Goal: Task Accomplishment & Management: Complete application form

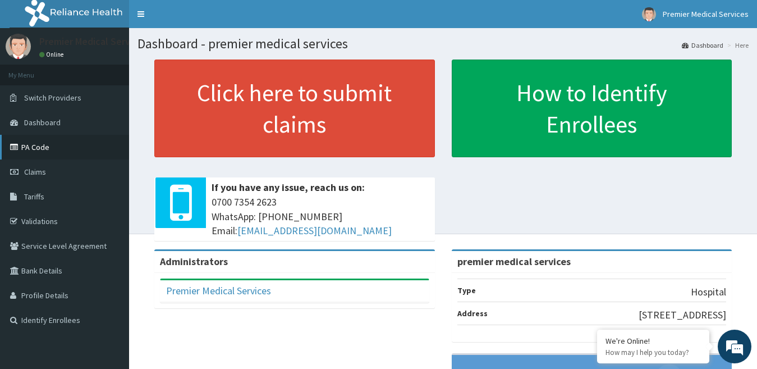
click at [48, 144] on link "PA Code" at bounding box center [64, 147] width 129 height 25
click at [41, 153] on link "PA Code" at bounding box center [64, 147] width 129 height 25
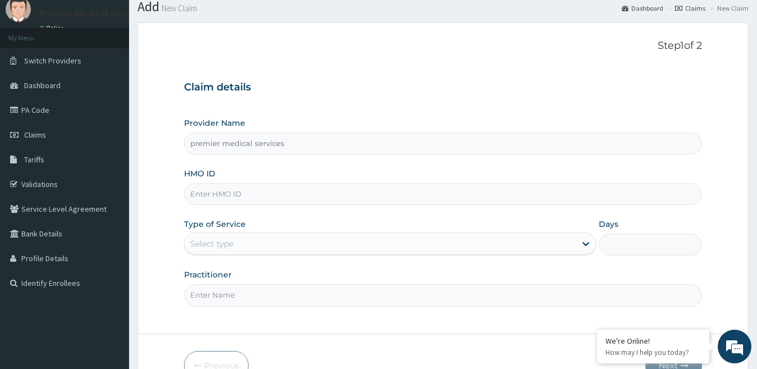
scroll to position [103, 0]
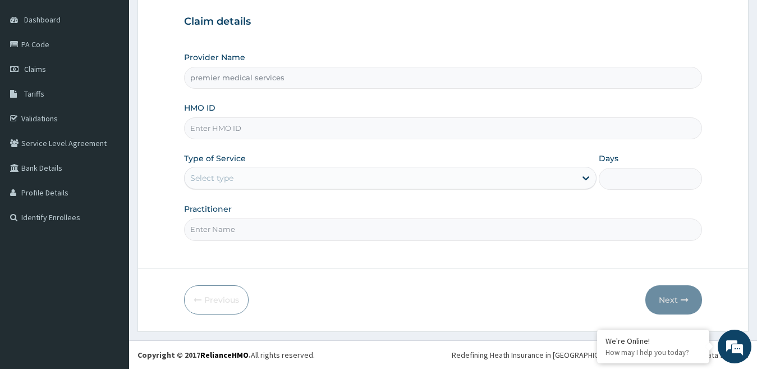
click at [332, 127] on input "HMO ID" at bounding box center [443, 128] width 518 height 22
type input "AEN/10160/A"
click at [255, 177] on div "Select type" at bounding box center [381, 178] width 392 height 18
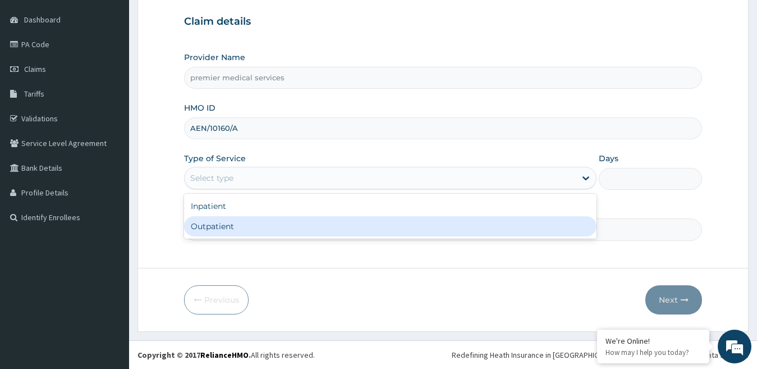
click at [237, 226] on div "Outpatient" at bounding box center [390, 226] width 413 height 20
type input "1"
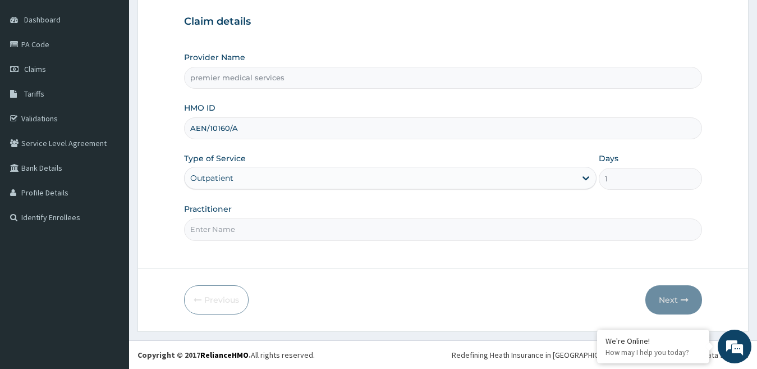
click at [261, 232] on input "Practitioner" at bounding box center [443, 229] width 518 height 22
click at [249, 234] on input "Practitioner" at bounding box center [443, 229] width 518 height 22
type input "DOCTOR NSIKAK UDOKANG"
click at [652, 294] on button "Next" at bounding box center [673, 299] width 57 height 29
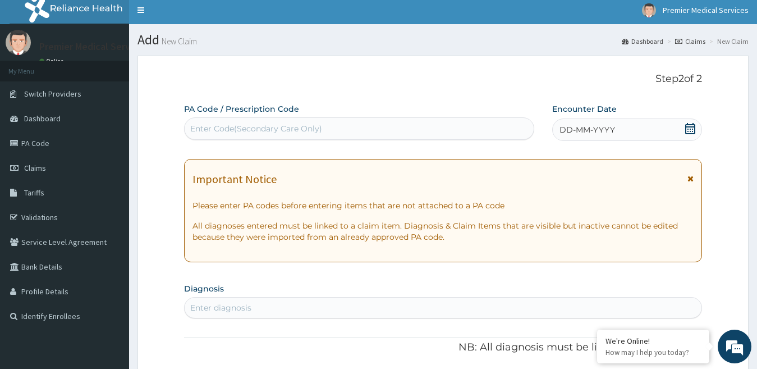
scroll to position [0, 0]
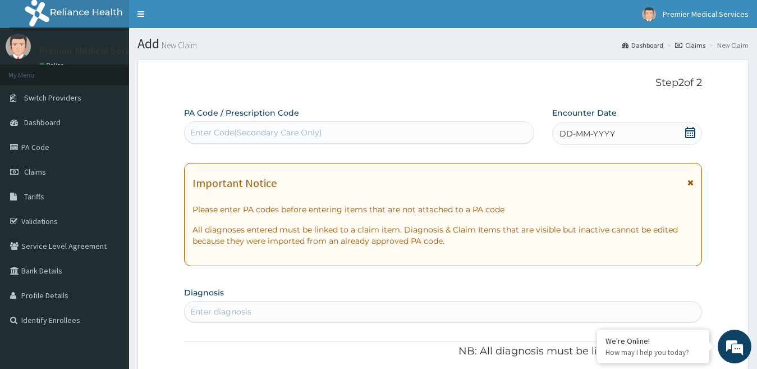
click at [283, 134] on div "Enter Code(Secondary Care Only)" at bounding box center [256, 132] width 132 height 11
paste input "AEN/10160/A"
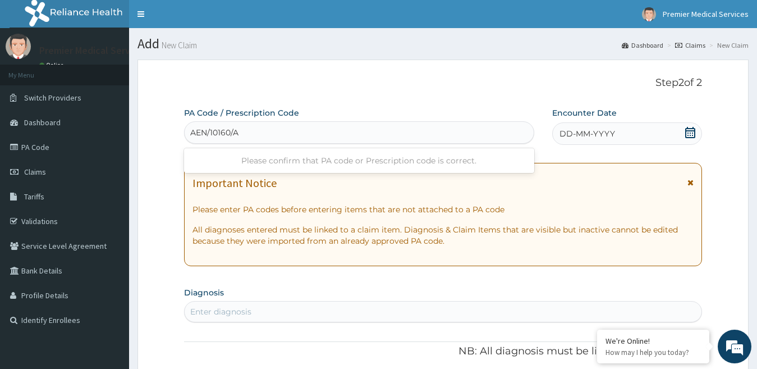
type input "AEN/10160/A"
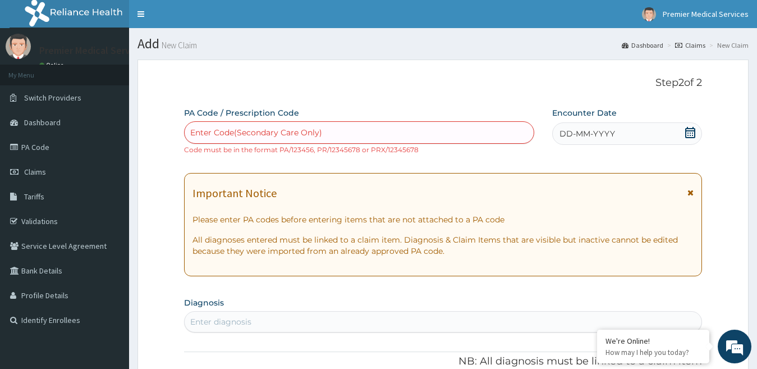
click at [430, 109] on div "PA Code / Prescription Code Enter Code(Secondary Care Only) Code must be in the…" at bounding box center [359, 131] width 350 height 48
click at [403, 127] on div "Enter Code(Secondary Care Only)" at bounding box center [359, 132] width 349 height 18
click at [393, 130] on div "Enter Code(Secondary Care Only)" at bounding box center [359, 132] width 349 height 18
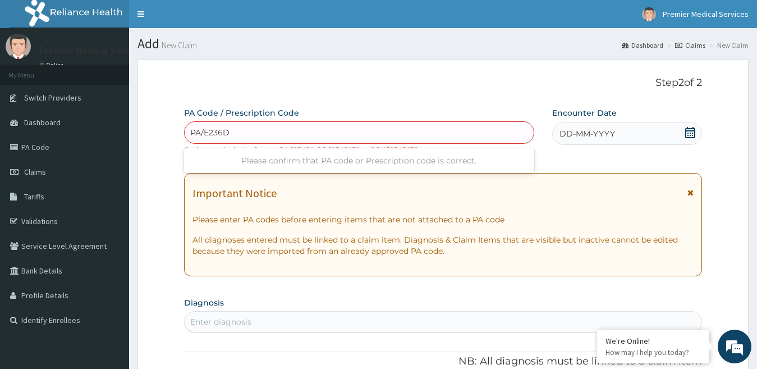
type input "PA/E236D0"
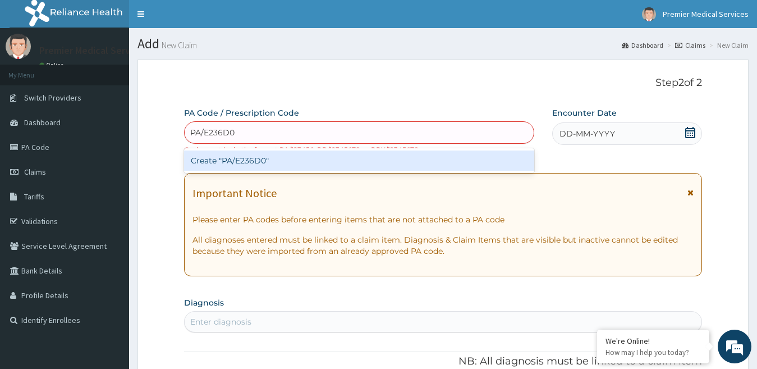
click at [343, 157] on div "Create "PA/E236D0"" at bounding box center [359, 160] width 350 height 20
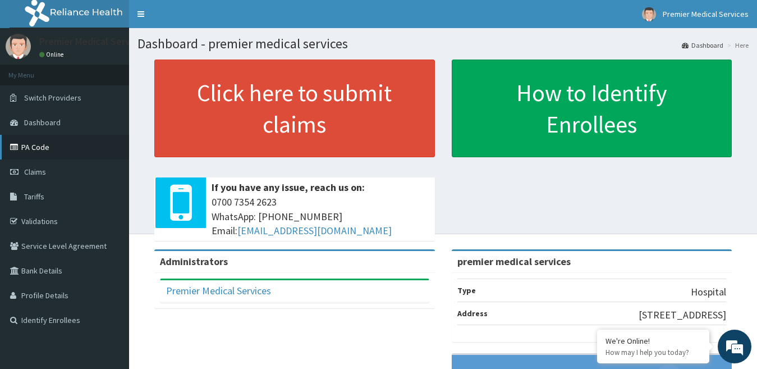
click at [40, 150] on link "PA Code" at bounding box center [64, 147] width 129 height 25
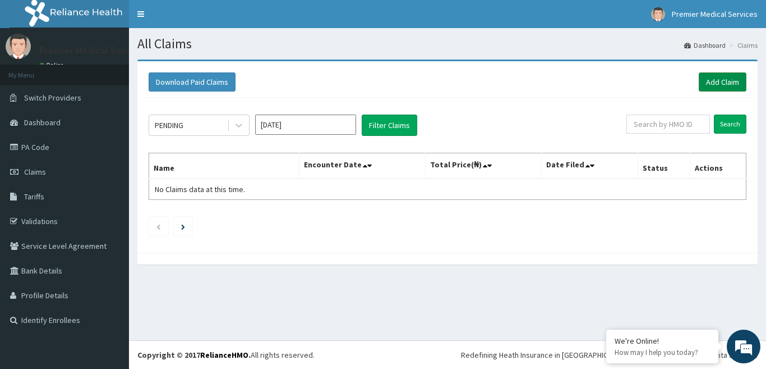
click at [711, 81] on link "Add Claim" at bounding box center [723, 81] width 48 height 19
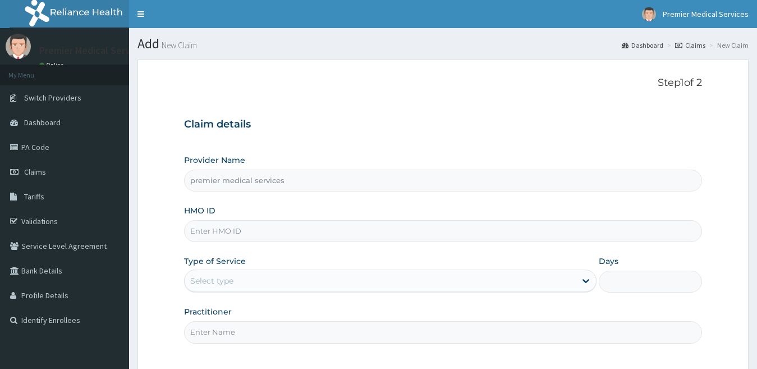
type input "premier medical services"
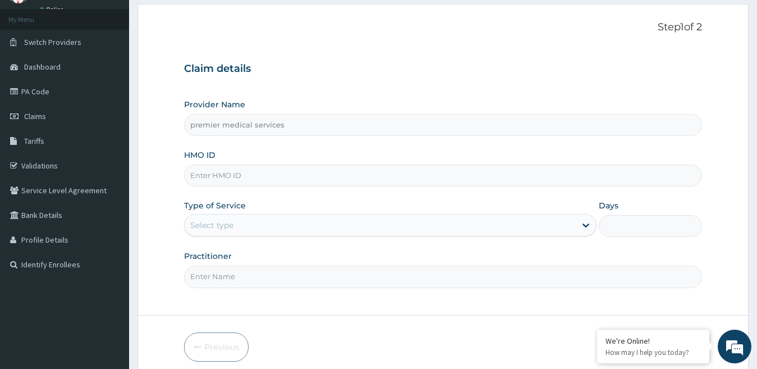
scroll to position [56, 0]
click at [231, 177] on input "HMO ID" at bounding box center [443, 175] width 518 height 22
click at [231, 176] on input "HMO ID" at bounding box center [443, 175] width 518 height 22
type input "AEN/10160/A"
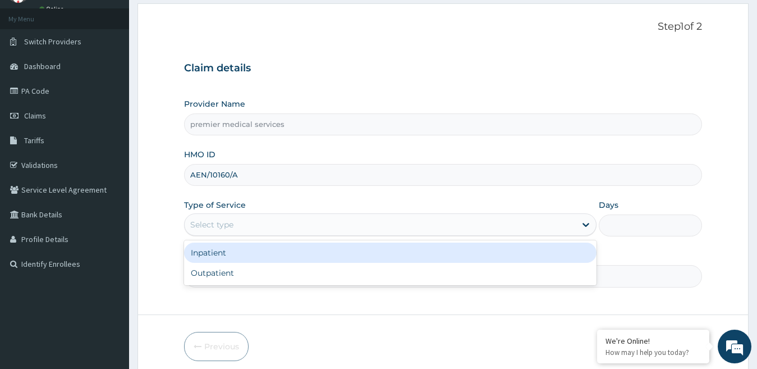
click at [390, 228] on div "Select type" at bounding box center [381, 224] width 392 height 18
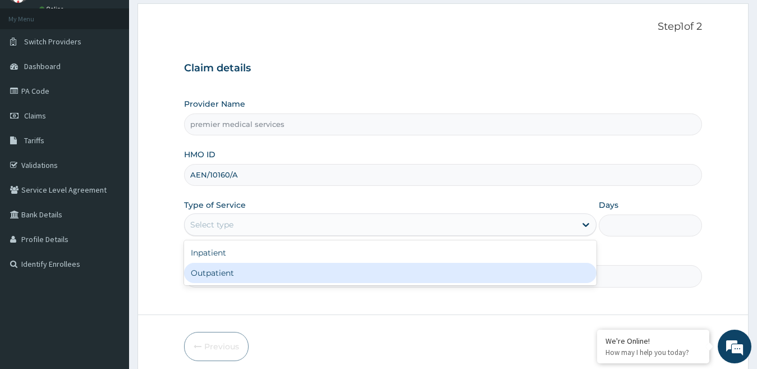
drag, startPoint x: 218, startPoint y: 276, endPoint x: 224, endPoint y: 277, distance: 6.3
click at [218, 277] on div "Outpatient" at bounding box center [390, 273] width 413 height 20
type input "1"
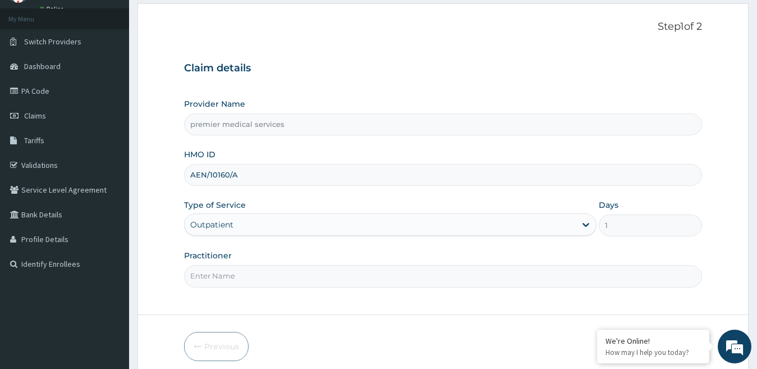
click at [249, 275] on input "Practitioner" at bounding box center [443, 276] width 518 height 22
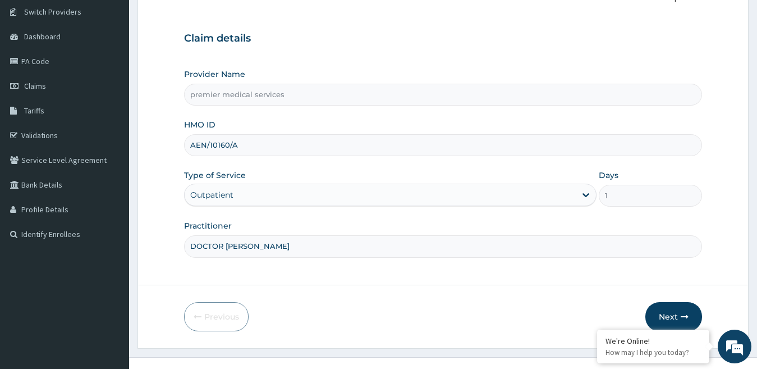
scroll to position [103, 0]
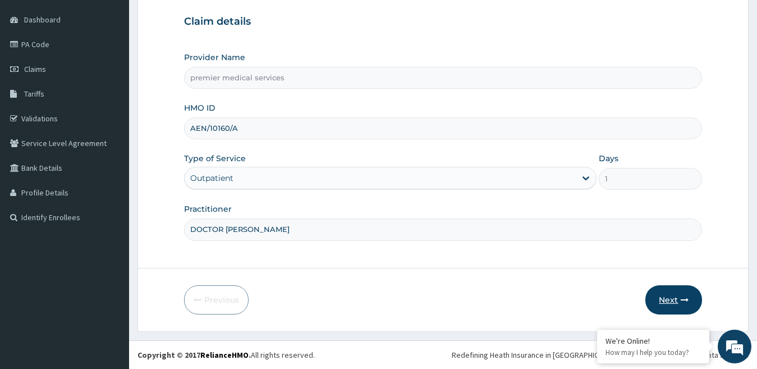
type input "DOCTOR NSIKAK UDOKANG"
click at [678, 301] on button "Next" at bounding box center [673, 299] width 57 height 29
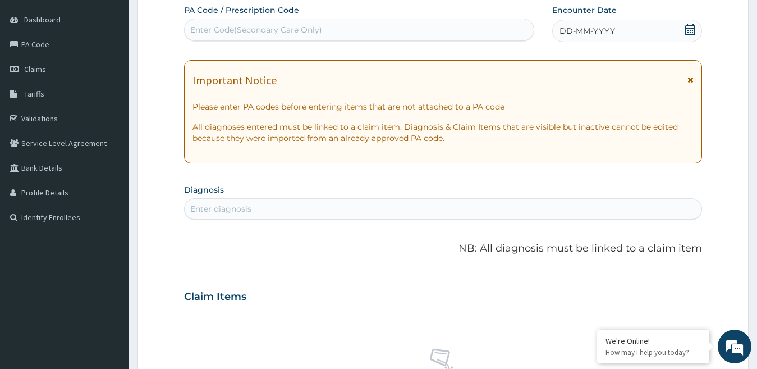
click at [293, 29] on div "Enter Code(Secondary Care Only)" at bounding box center [256, 29] width 132 height 11
paste input "PA/E236D0"
type input "PA/E236D0"
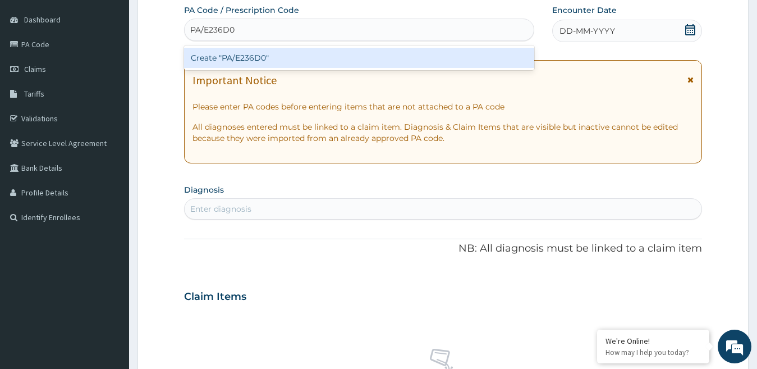
click at [281, 59] on div "Create "PA/E236D0"" at bounding box center [359, 58] width 350 height 20
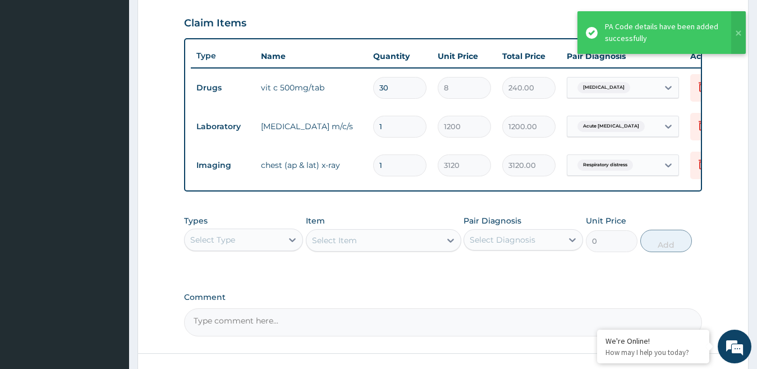
scroll to position [360, 0]
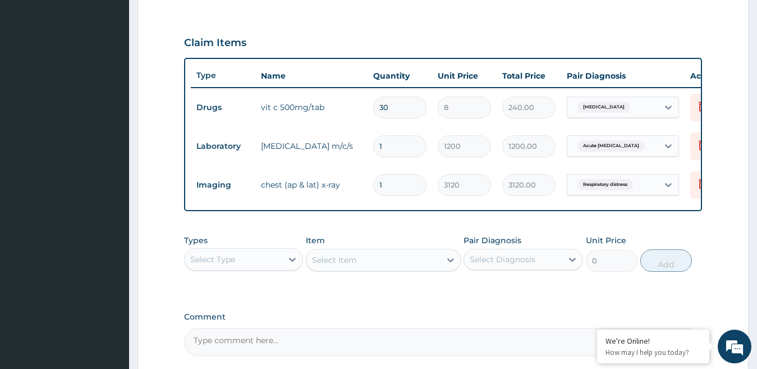
click at [278, 268] on div "Select Type" at bounding box center [234, 259] width 98 height 18
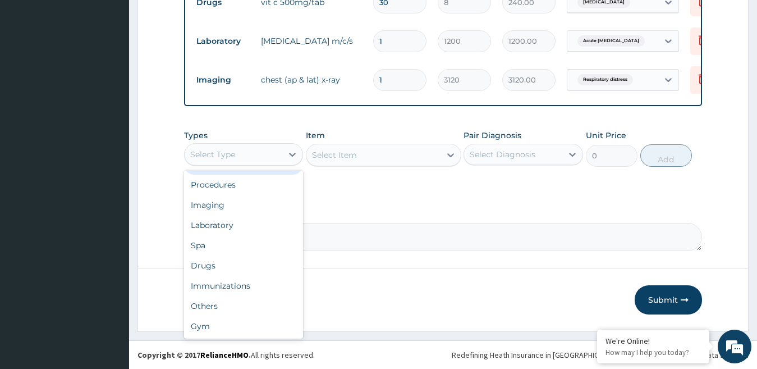
scroll to position [472, 0]
click at [234, 270] on div "Drugs" at bounding box center [243, 265] width 119 height 20
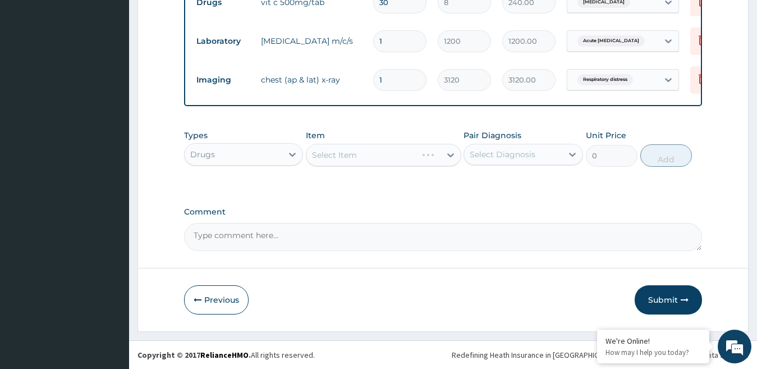
click at [357, 159] on div "Select Item" at bounding box center [383, 155] width 155 height 22
click at [357, 159] on div "Select Item" at bounding box center [373, 155] width 134 height 18
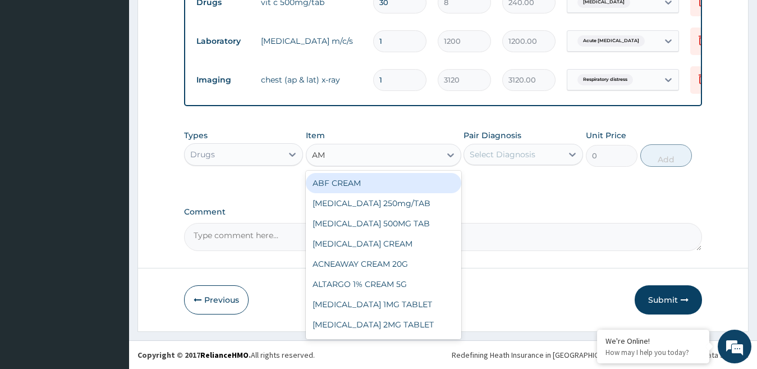
type input "AMO"
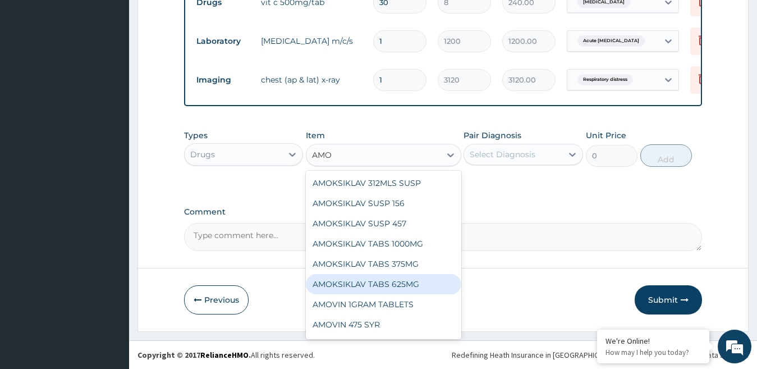
click at [401, 286] on div "AMOKSIKLAV TABS 625MG" at bounding box center [383, 284] width 155 height 20
type input "100"
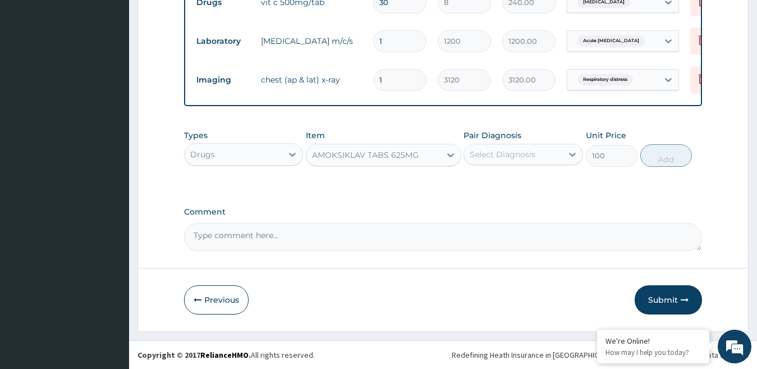
click at [504, 159] on div "Select Diagnosis" at bounding box center [503, 154] width 66 height 11
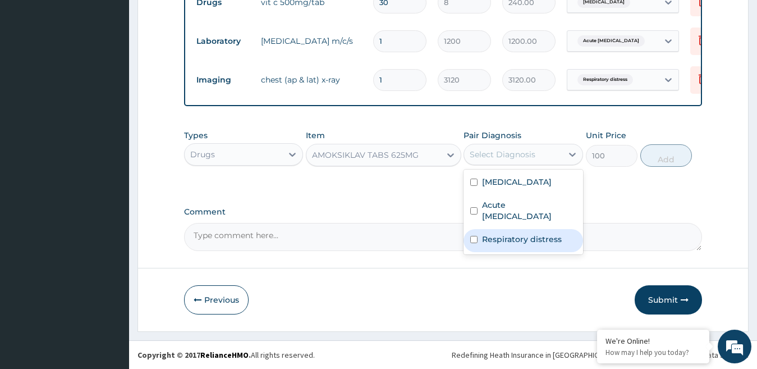
click at [501, 242] on label "Respiratory distress" at bounding box center [522, 238] width 80 height 11
checkbox input "true"
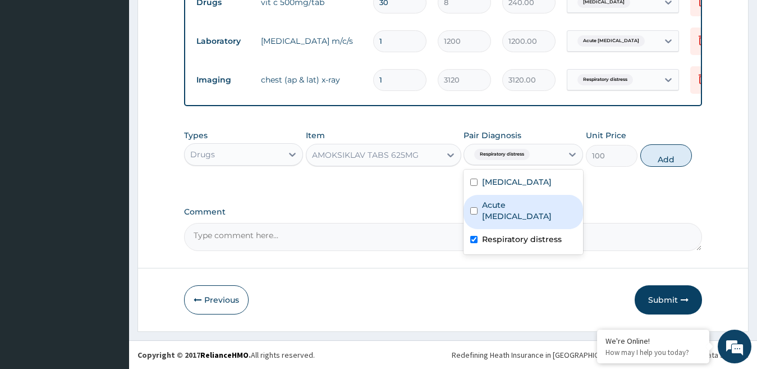
click at [510, 211] on label "Acute respiratory disease" at bounding box center [529, 210] width 94 height 22
checkbox input "true"
click at [660, 164] on button "Add" at bounding box center [666, 155] width 52 height 22
type input "0"
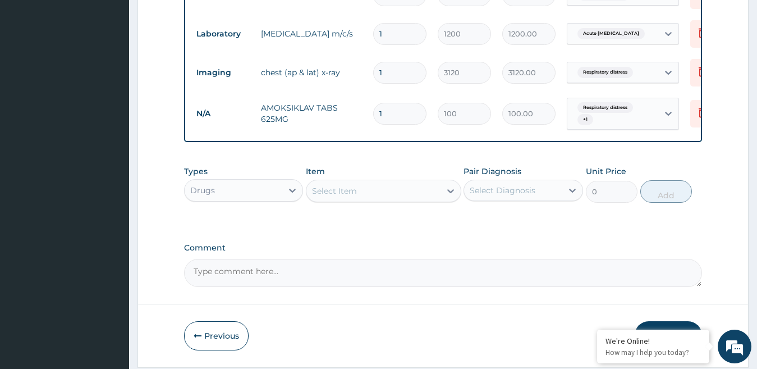
click at [404, 117] on input "1" at bounding box center [399, 114] width 53 height 22
type input "14"
type input "1400.00"
type input "14"
click at [330, 196] on div "Select Item" at bounding box center [334, 190] width 45 height 11
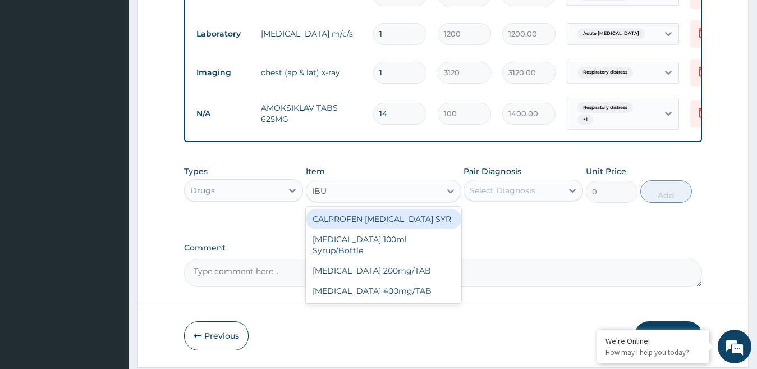
type input "IBUP"
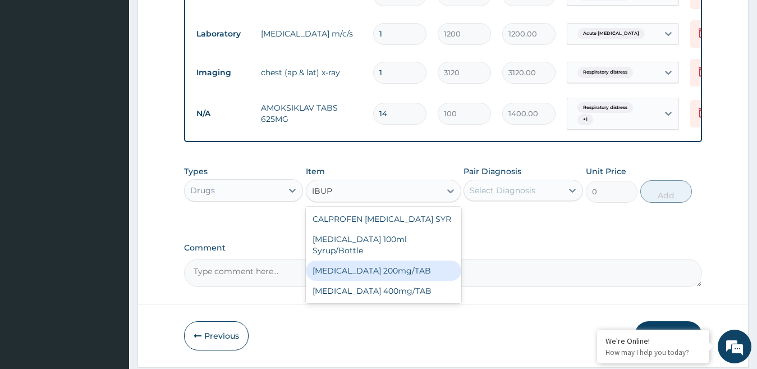
click at [387, 273] on div "IBUPROFEN 200mg/TAB" at bounding box center [383, 270] width 155 height 20
type input "80"
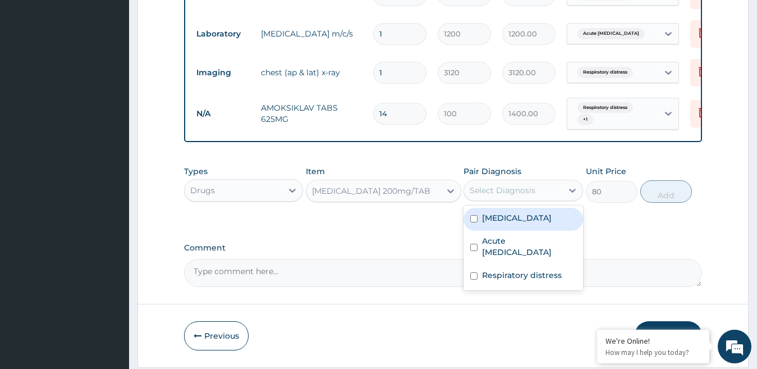
click at [517, 196] on div "Select Diagnosis" at bounding box center [503, 190] width 66 height 11
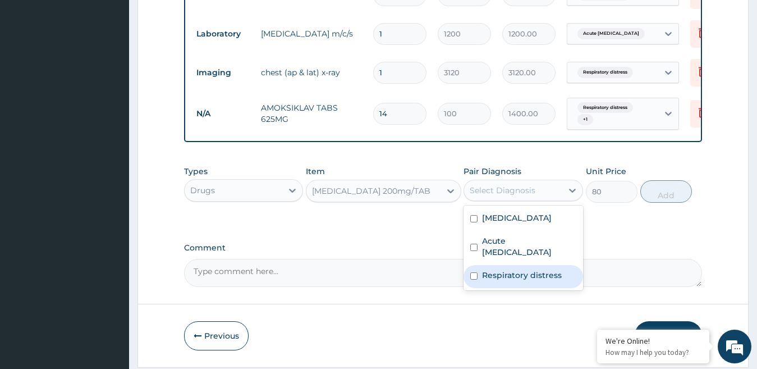
click at [503, 280] on label "Respiratory distress" at bounding box center [522, 274] width 80 height 11
checkbox input "true"
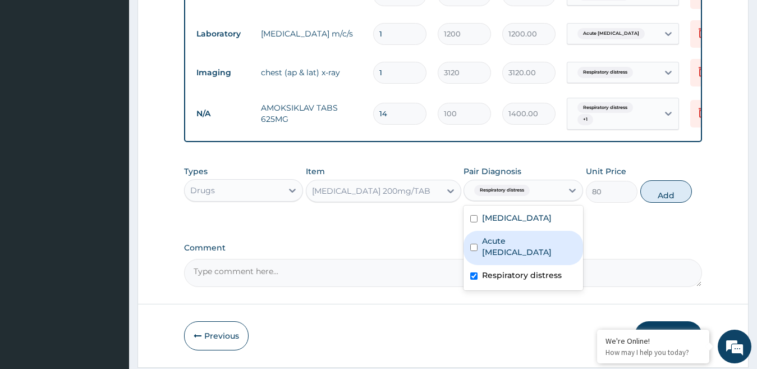
click at [505, 250] on label "Acute respiratory disease" at bounding box center [529, 246] width 94 height 22
checkbox input "true"
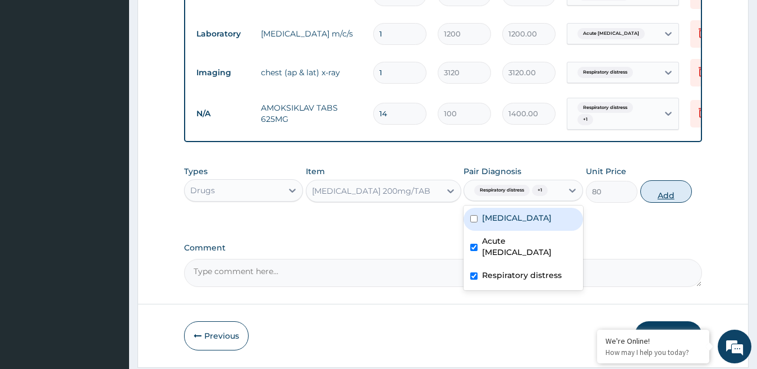
click at [665, 203] on button "Add" at bounding box center [666, 191] width 52 height 22
type input "0"
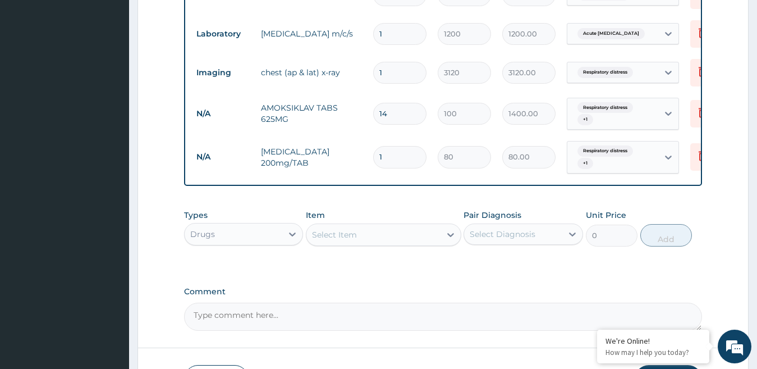
type input "14"
type input "1120.00"
type input "14"
click at [349, 240] on div "Select Item" at bounding box center [334, 234] width 45 height 11
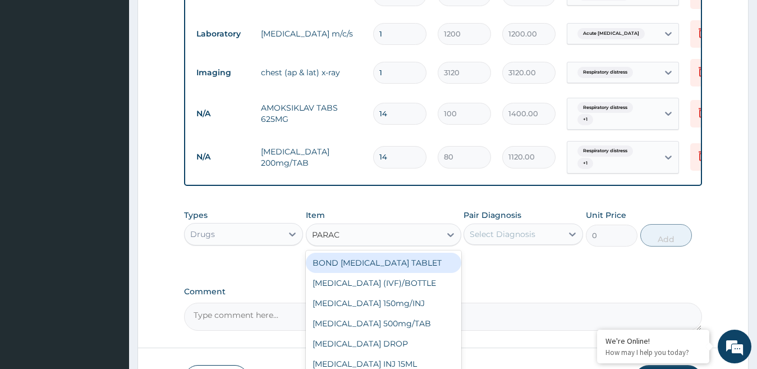
type input "PARACE"
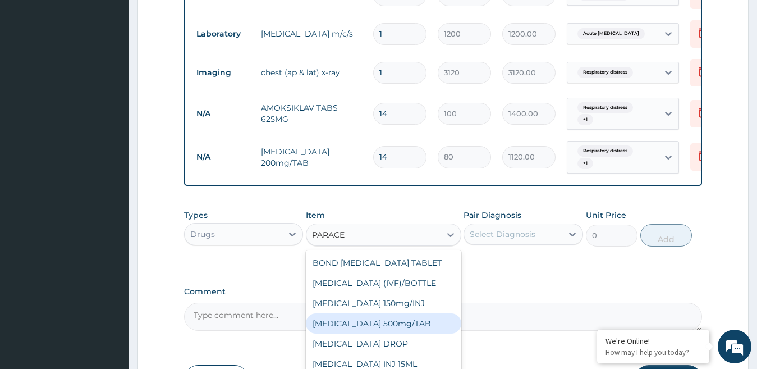
scroll to position [18, 0]
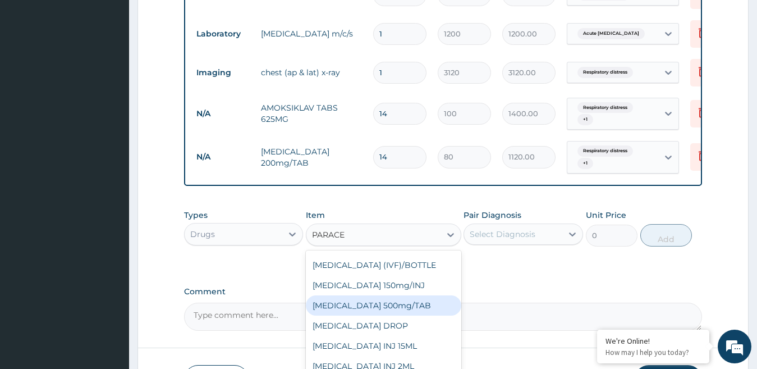
click at [374, 315] on div "PARACETAMOL 500mg/TAB" at bounding box center [383, 305] width 155 height 20
type input "4"
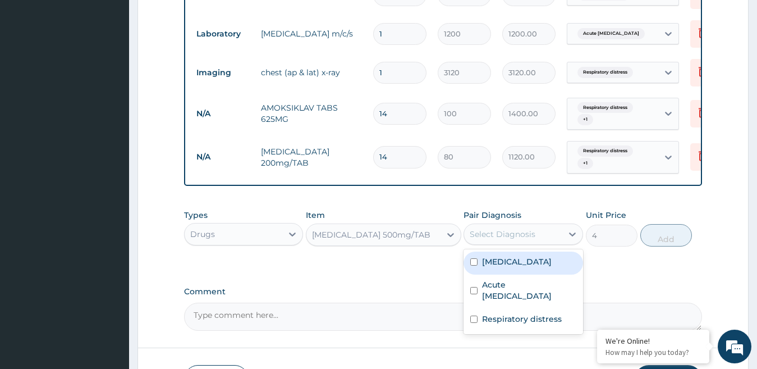
click at [507, 240] on div "Select Diagnosis" at bounding box center [503, 233] width 66 height 11
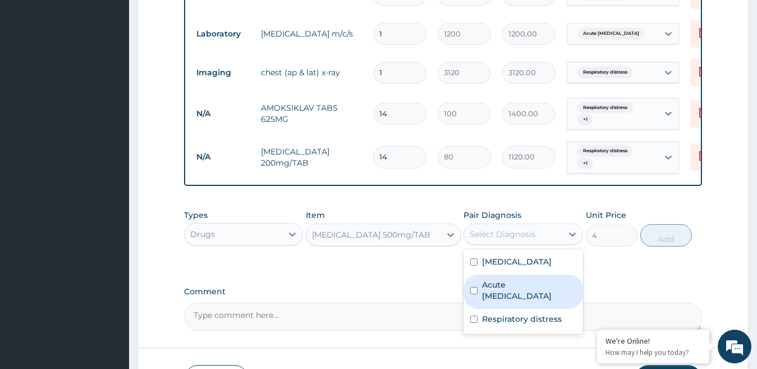
drag, startPoint x: 499, startPoint y: 294, endPoint x: 499, endPoint y: 304, distance: 10.1
click at [499, 295] on label "Acute respiratory disease" at bounding box center [529, 290] width 94 height 22
checkbox input "true"
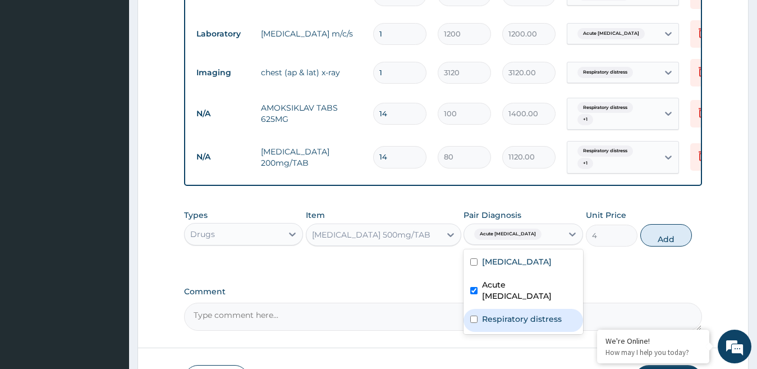
click at [498, 324] on label "Respiratory distress" at bounding box center [522, 318] width 80 height 11
checkbox input "true"
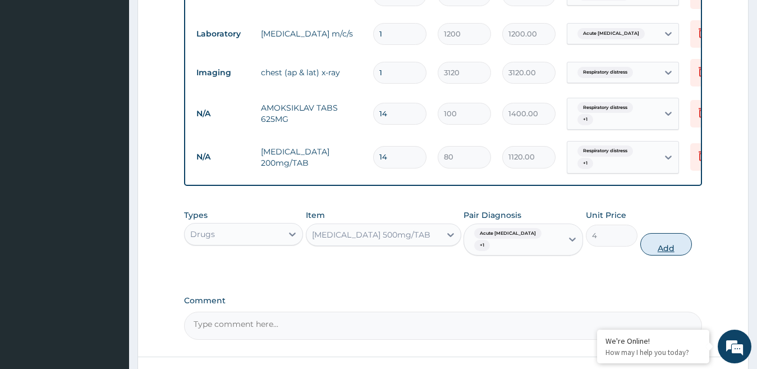
click at [669, 255] on button "Add" at bounding box center [666, 244] width 52 height 22
type input "0"
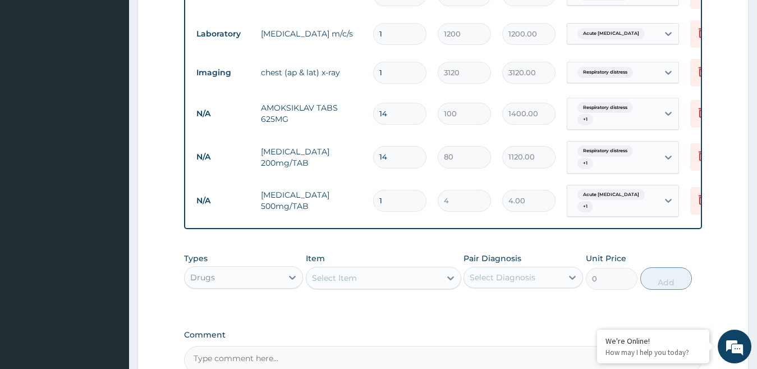
type input "18"
type input "72.00"
type input "18"
click at [355, 283] on div "Select Item" at bounding box center [334, 277] width 45 height 11
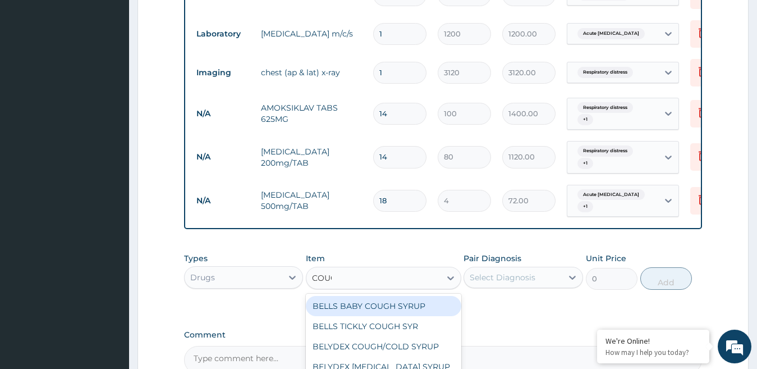
type input "COUGH"
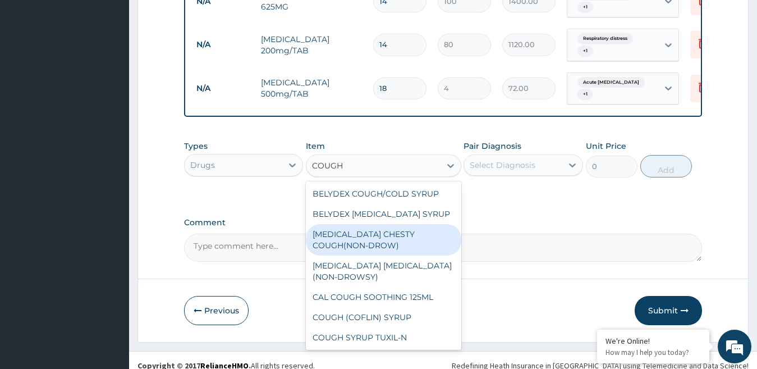
scroll to position [56, 0]
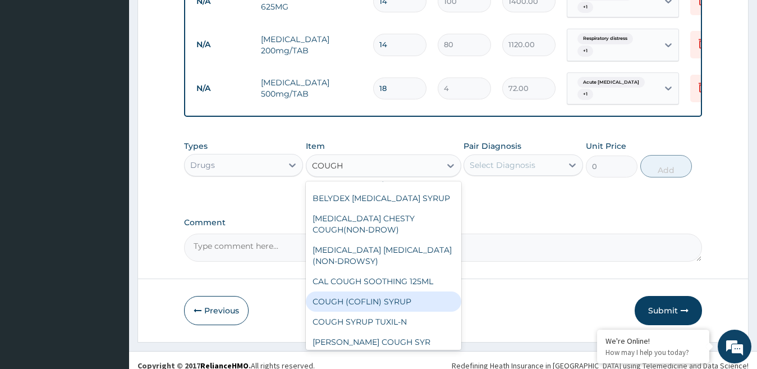
click at [373, 309] on div "COUGH (COFLIN) SYRUP" at bounding box center [383, 301] width 155 height 20
type input "320"
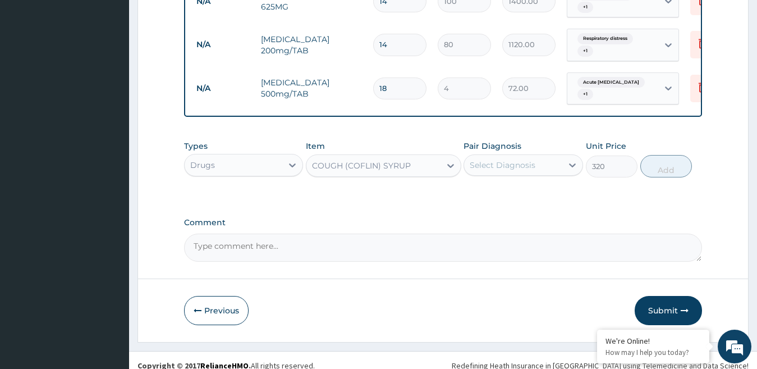
click at [551, 174] on div "Select Diagnosis" at bounding box center [513, 165] width 98 height 18
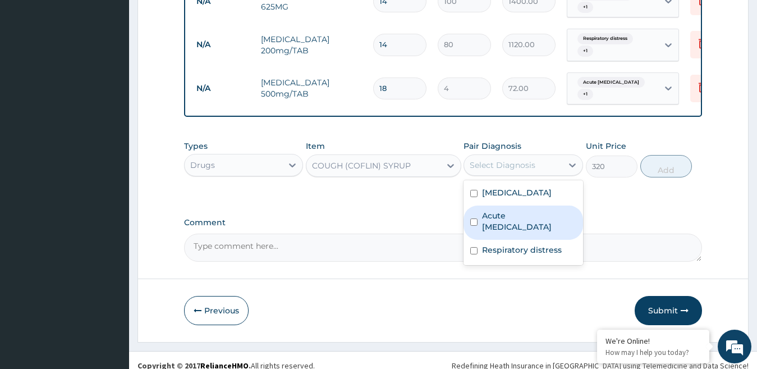
click at [490, 232] on label "Acute respiratory disease" at bounding box center [529, 221] width 94 height 22
checkbox input "true"
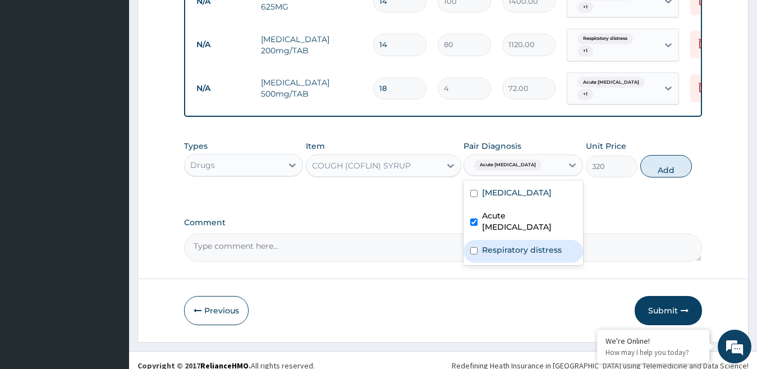
click at [486, 255] on label "Respiratory distress" at bounding box center [522, 249] width 80 height 11
checkbox input "true"
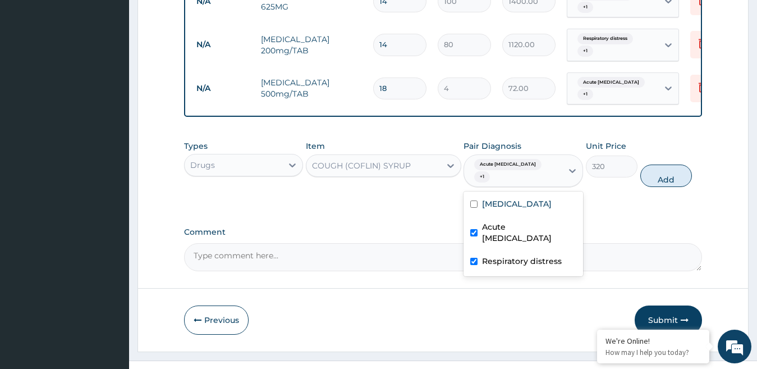
click at [408, 171] on div "COUGH (COFLIN) SYRUP" at bounding box center [361, 165] width 99 height 11
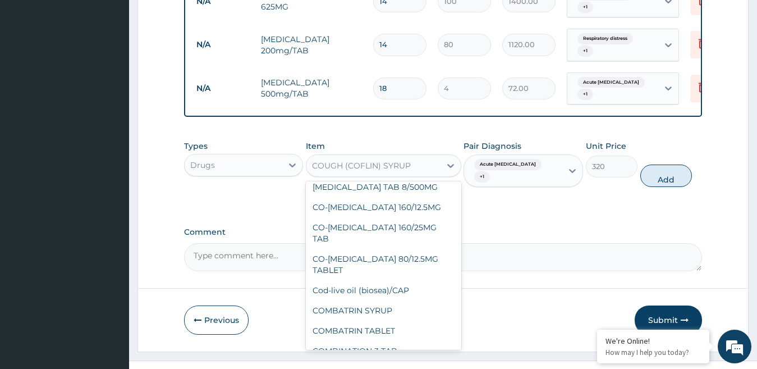
scroll to position [10849, 0]
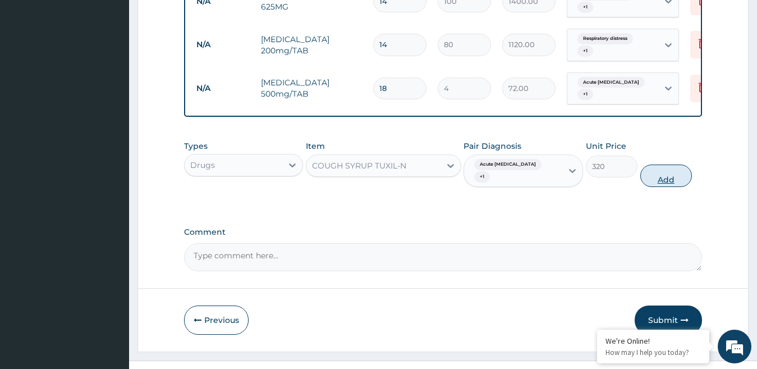
click at [658, 187] on button "Add" at bounding box center [666, 175] width 52 height 22
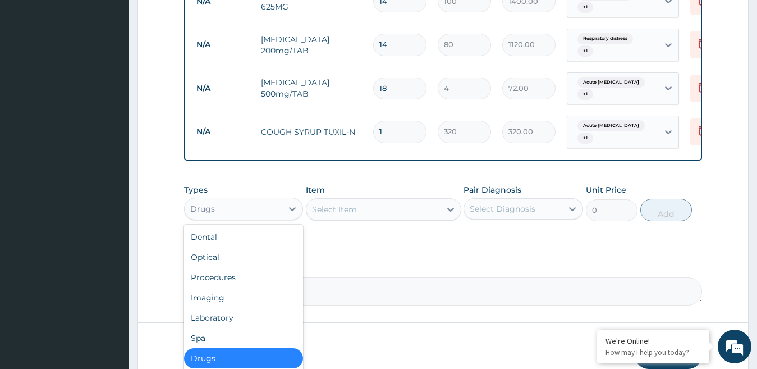
click at [246, 217] on div "Drugs" at bounding box center [234, 209] width 98 height 18
click at [210, 285] on div "Procedures" at bounding box center [243, 277] width 119 height 20
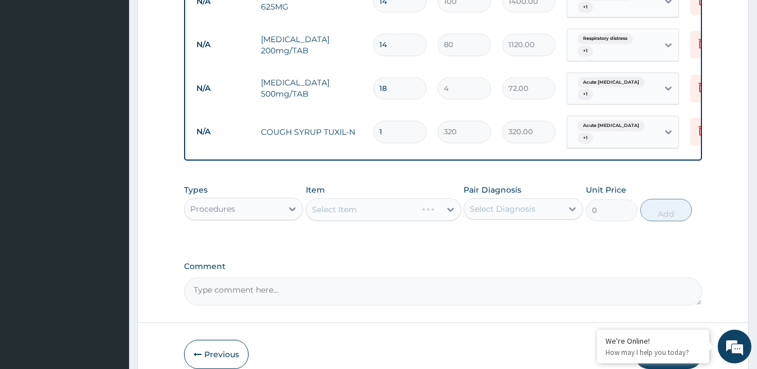
click at [368, 218] on div "Select Item" at bounding box center [383, 209] width 155 height 22
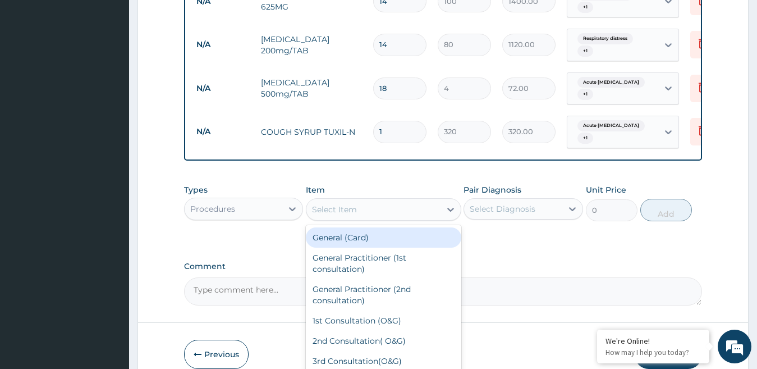
click at [368, 218] on div "Select Item" at bounding box center [373, 209] width 134 height 18
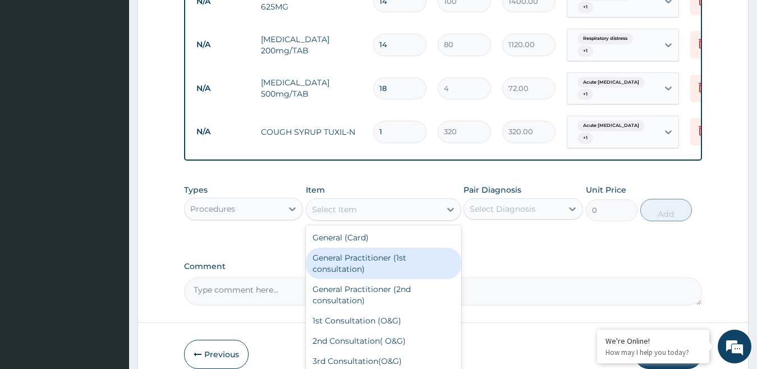
click at [352, 273] on div "General Practitioner (1st consultation)" at bounding box center [383, 262] width 155 height 31
type input "1500"
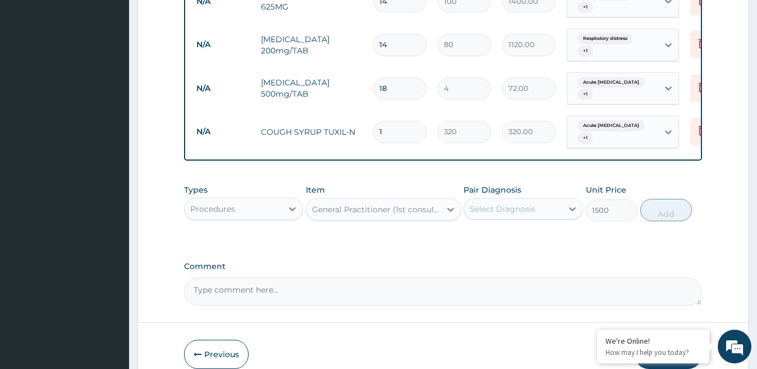
click at [536, 218] on div "Select Diagnosis" at bounding box center [513, 209] width 98 height 18
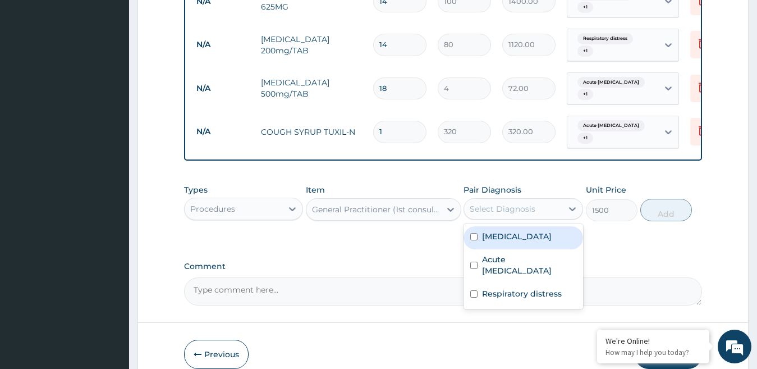
click at [514, 249] on div "Vitamin deficiency" at bounding box center [522, 237] width 119 height 23
checkbox input "true"
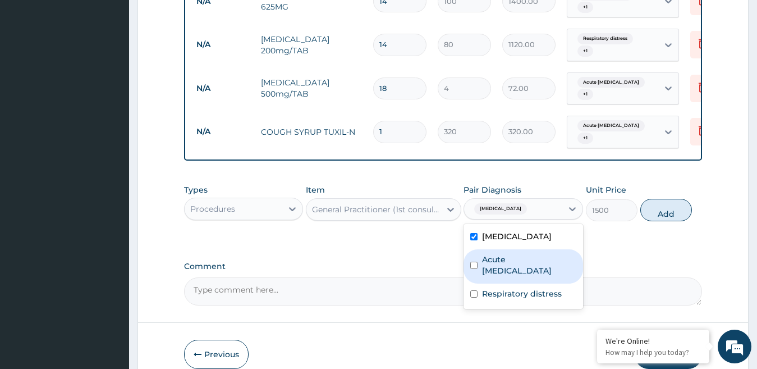
drag, startPoint x: 508, startPoint y: 272, endPoint x: 509, endPoint y: 286, distance: 14.1
click at [508, 274] on label "Acute respiratory disease" at bounding box center [529, 265] width 94 height 22
checkbox input "true"
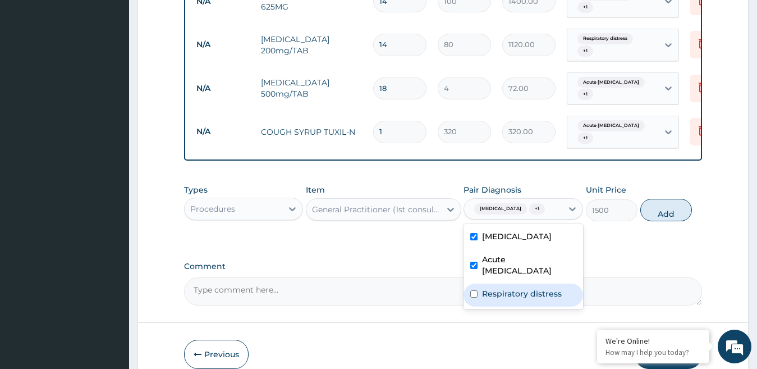
click at [509, 299] on label "Respiratory distress" at bounding box center [522, 293] width 80 height 11
checkbox input "true"
click at [670, 221] on button "Add" at bounding box center [666, 210] width 52 height 22
type input "0"
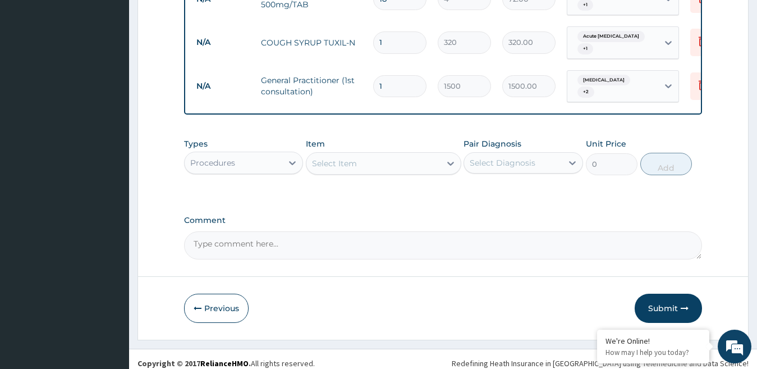
scroll to position [691, 0]
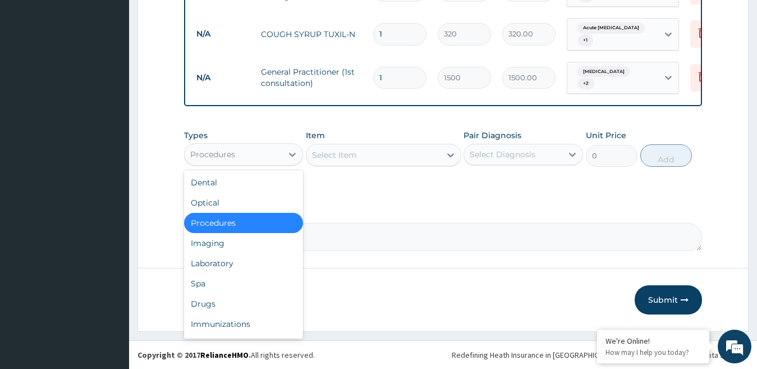
click at [255, 151] on div "Procedures" at bounding box center [234, 154] width 98 height 18
click at [209, 305] on div "Drugs" at bounding box center [243, 303] width 119 height 20
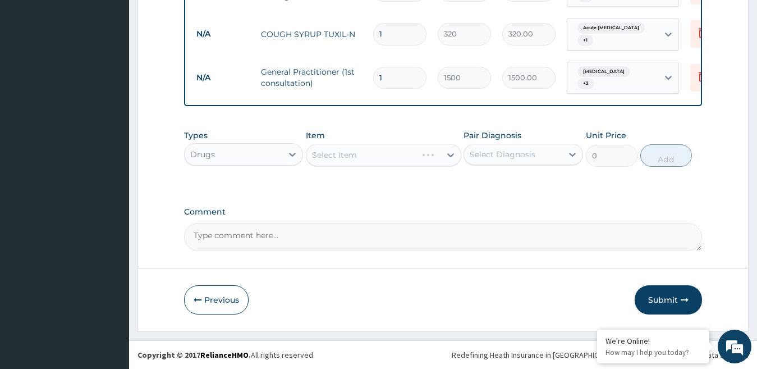
click at [371, 143] on div "Item Select Item" at bounding box center [383, 148] width 155 height 37
click at [367, 151] on div "Select Item" at bounding box center [383, 155] width 155 height 22
click at [366, 153] on div "Select Item" at bounding box center [383, 155] width 155 height 22
click at [366, 153] on div "Select Item" at bounding box center [373, 155] width 134 height 18
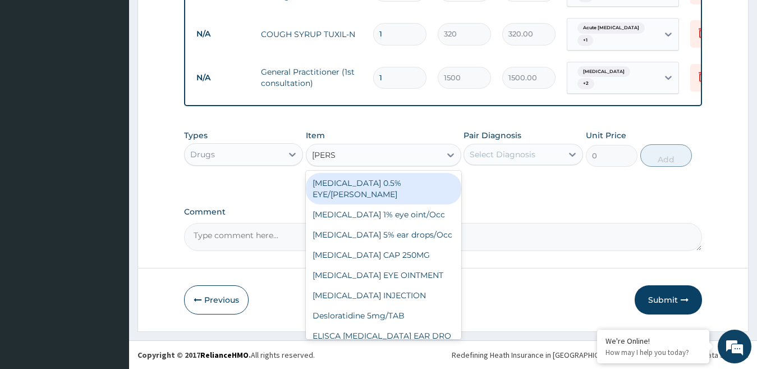
type input "LORAT"
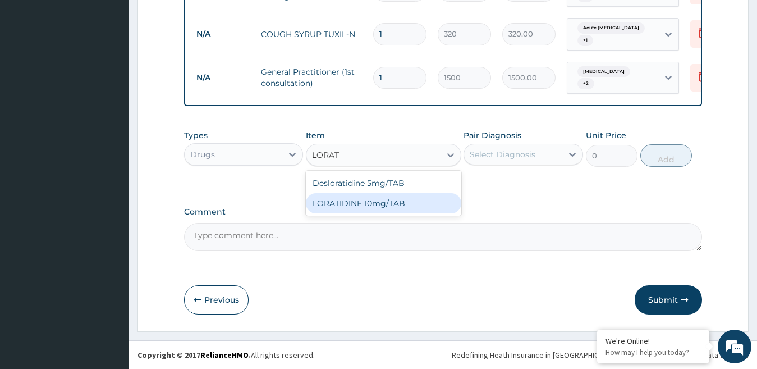
drag, startPoint x: 345, startPoint y: 200, endPoint x: 477, endPoint y: 177, distance: 134.5
click at [348, 200] on div "LORATIDINE 10mg/TAB" at bounding box center [383, 203] width 155 height 20
type input "40"
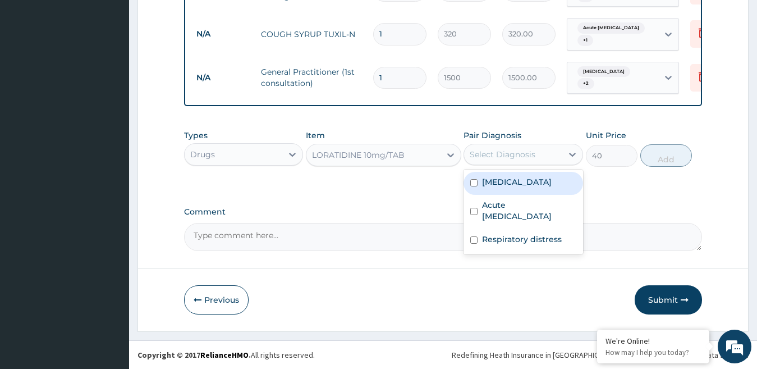
click at [559, 151] on div "Select Diagnosis" at bounding box center [513, 154] width 98 height 18
click at [527, 187] on label "Vitamin deficiency" at bounding box center [517, 181] width 70 height 11
checkbox input "true"
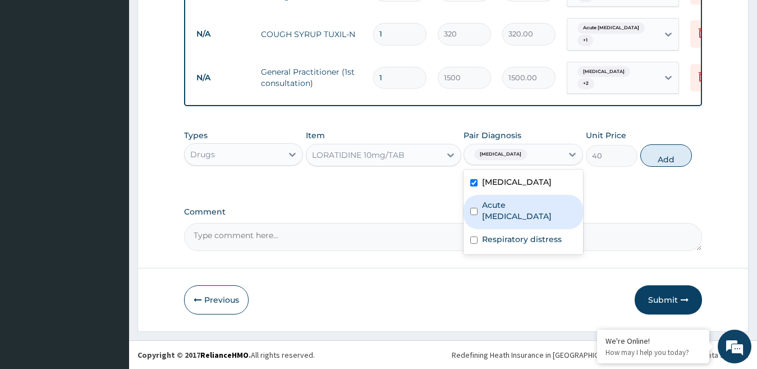
click at [527, 204] on label "Acute respiratory disease" at bounding box center [529, 210] width 94 height 22
checkbox input "true"
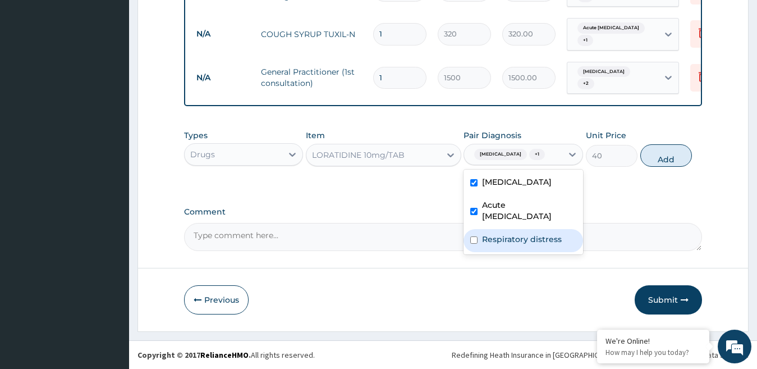
drag, startPoint x: 528, startPoint y: 237, endPoint x: 557, endPoint y: 228, distance: 30.0
click at [536, 236] on label "Respiratory distress" at bounding box center [522, 238] width 80 height 11
checkbox input "true"
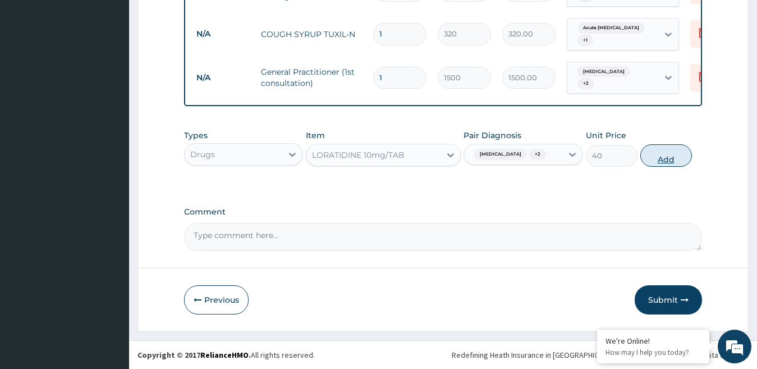
click at [658, 158] on button "Add" at bounding box center [666, 155] width 52 height 22
type input "0"
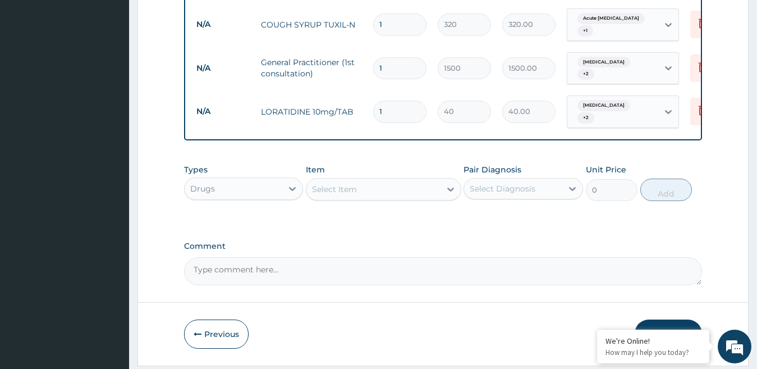
click at [386, 109] on input "1" at bounding box center [399, 111] width 53 height 22
type input "10"
type input "400.00"
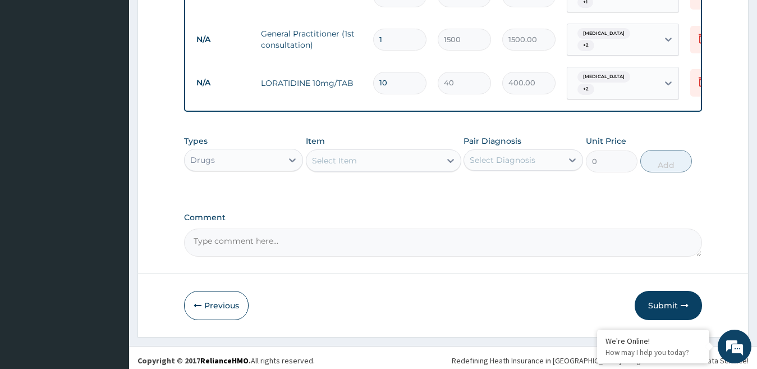
scroll to position [735, 0]
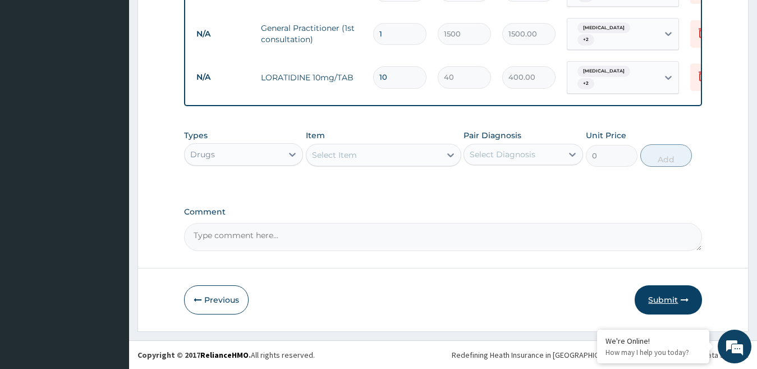
type input "10"
click at [676, 293] on button "Submit" at bounding box center [667, 299] width 67 height 29
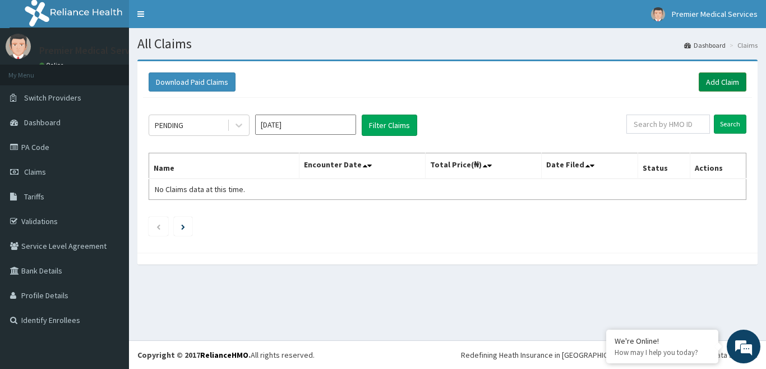
click at [711, 77] on link "Add Claim" at bounding box center [723, 81] width 48 height 19
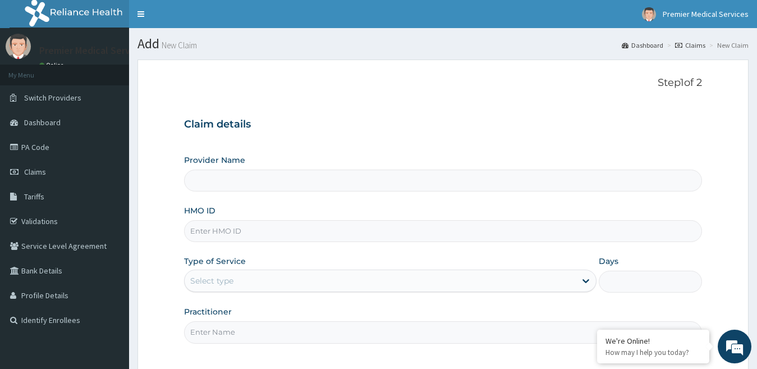
type input "premier medical services"
click at [250, 242] on div "Provider Name premier medical services HMO ID Type of Service Select type Days …" at bounding box center [443, 248] width 518 height 188
click at [250, 233] on input "HMO ID" at bounding box center [443, 231] width 518 height 22
drag, startPoint x: 259, startPoint y: 231, endPoint x: 241, endPoint y: 233, distance: 18.0
click at [241, 233] on input "HMO ID" at bounding box center [443, 231] width 518 height 22
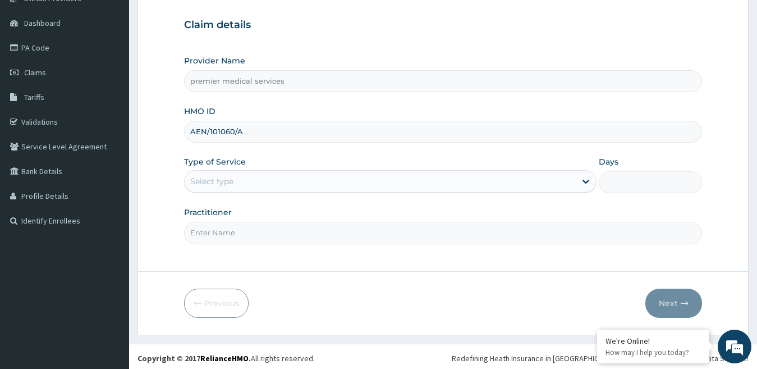
scroll to position [103, 0]
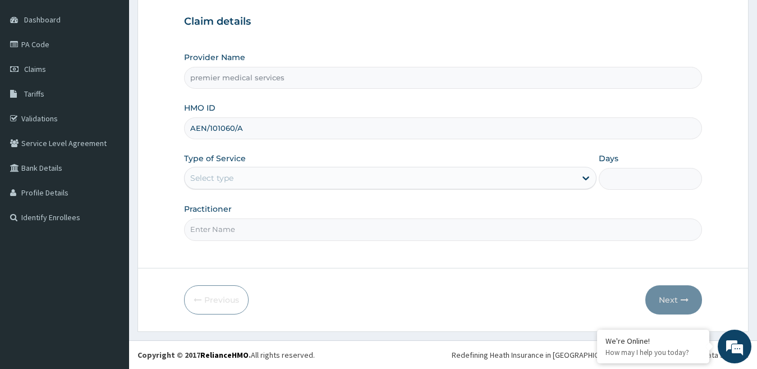
type input "AEN/101060/A"
click at [360, 177] on div "Select type" at bounding box center [381, 178] width 392 height 18
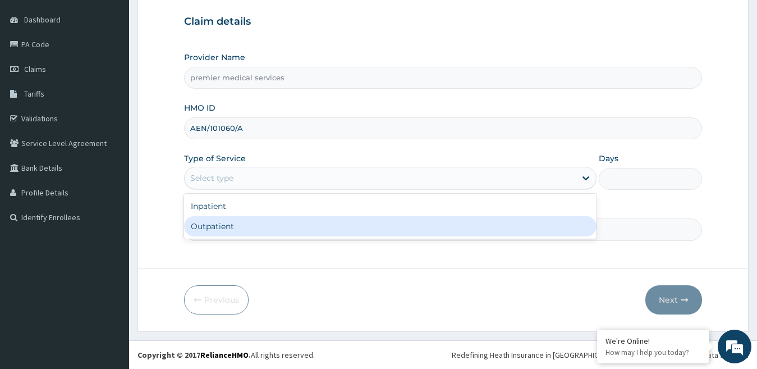
click at [246, 228] on div "Outpatient" at bounding box center [390, 226] width 413 height 20
type input "1"
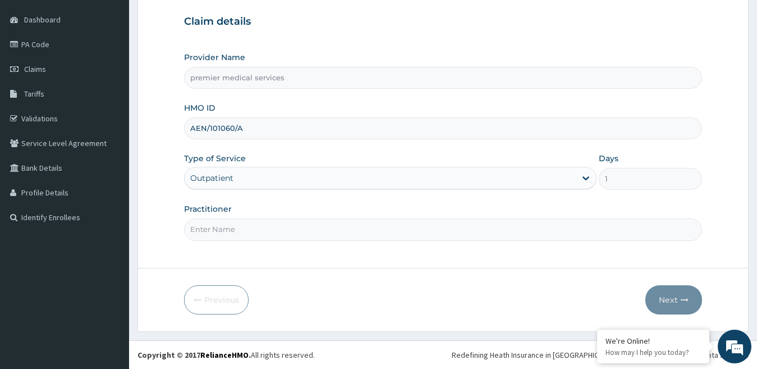
click at [250, 232] on input "Practitioner" at bounding box center [443, 229] width 518 height 22
type input "DOCTOR [PERSON_NAME]"
click at [683, 298] on icon "button" at bounding box center [684, 300] width 8 height 8
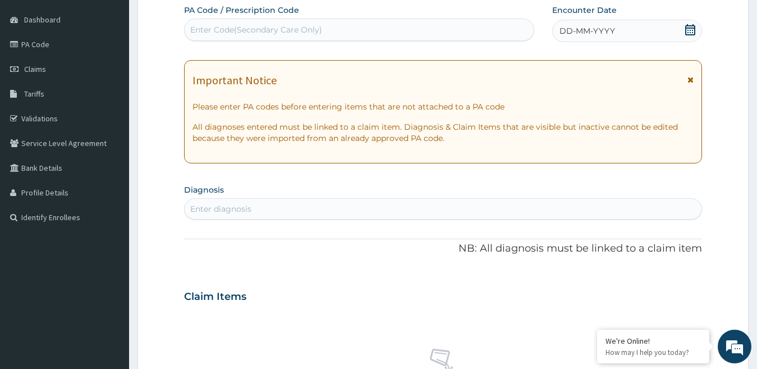
click at [286, 26] on div "Enter Code(Secondary Care Only)" at bounding box center [256, 29] width 132 height 11
type input "PA/37973A"
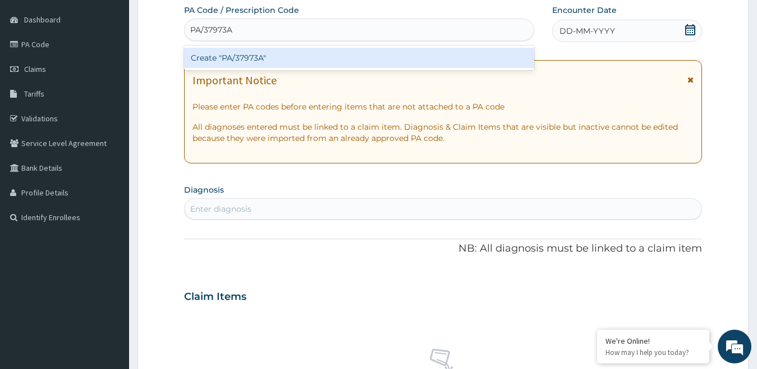
click at [288, 57] on div "Create "PA/37973A"" at bounding box center [359, 58] width 350 height 20
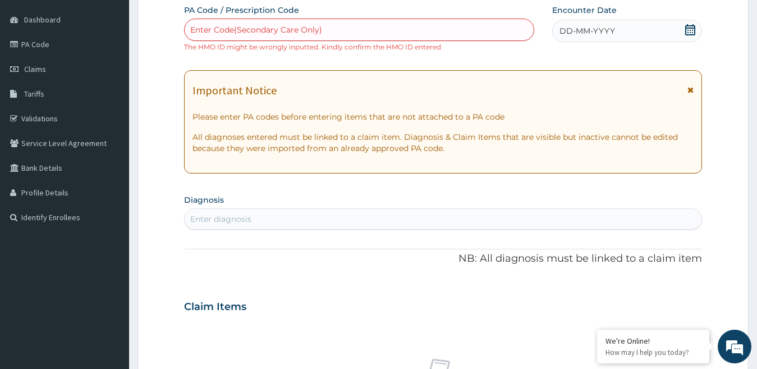
click at [285, 28] on div "Enter Code(Secondary Care Only)" at bounding box center [256, 29] width 132 height 11
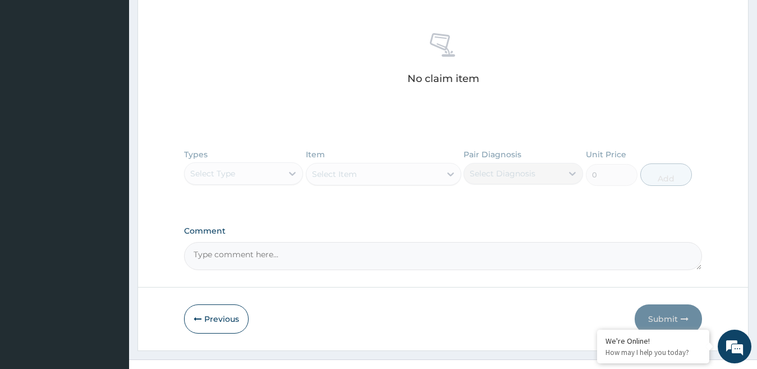
scroll to position [447, 0]
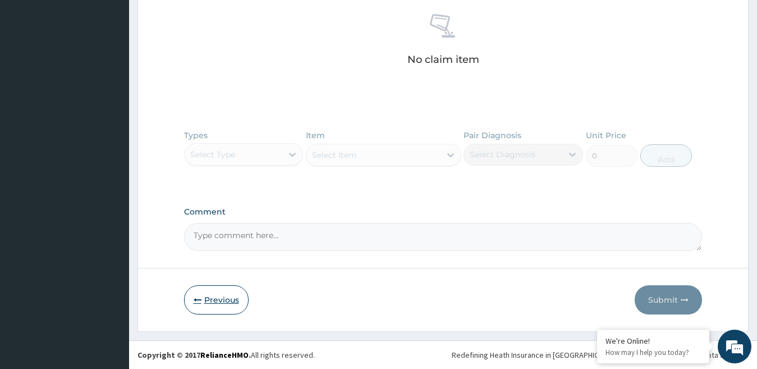
click at [227, 295] on button "Previous" at bounding box center [216, 299] width 65 height 29
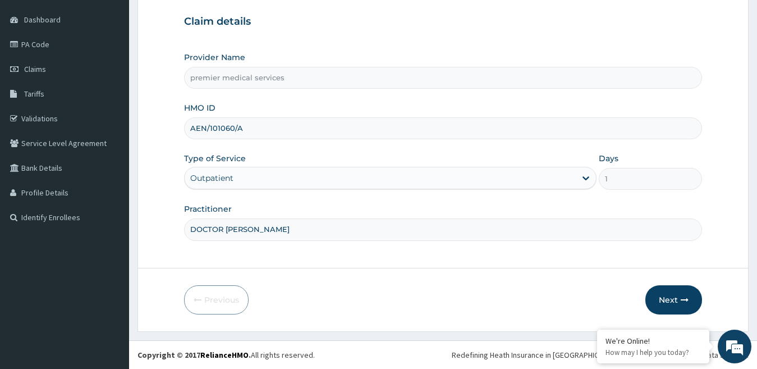
scroll to position [47, 0]
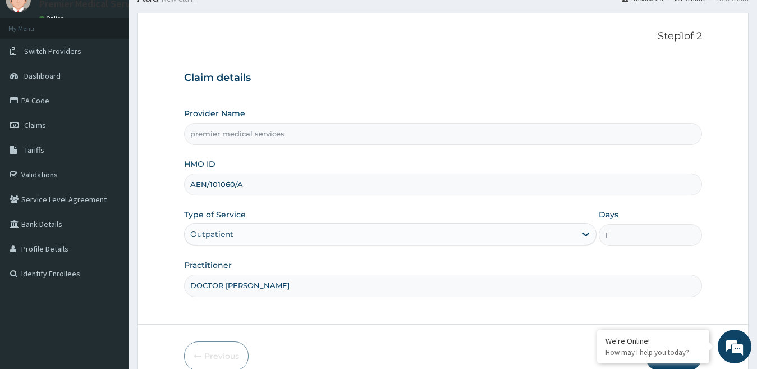
click at [227, 185] on input "AEN/101060/A" at bounding box center [443, 184] width 518 height 22
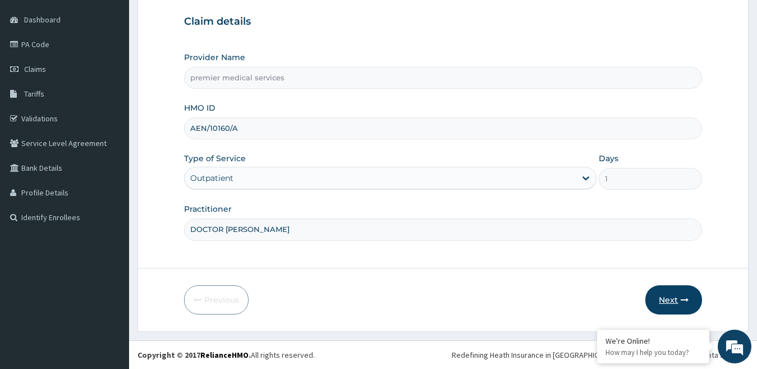
type input "AEN/10160/A"
click at [679, 293] on button "Next" at bounding box center [673, 299] width 57 height 29
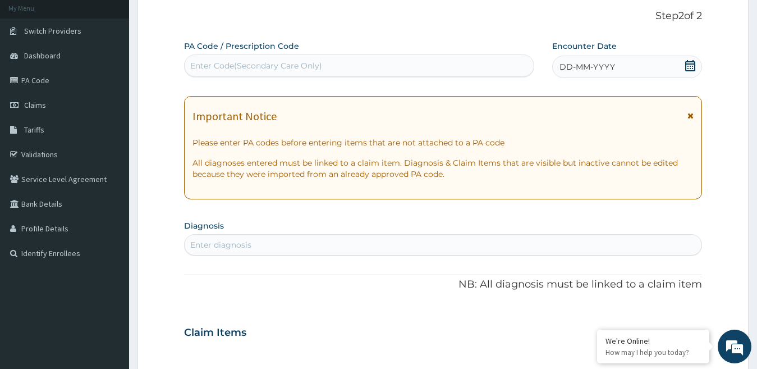
scroll to position [47, 0]
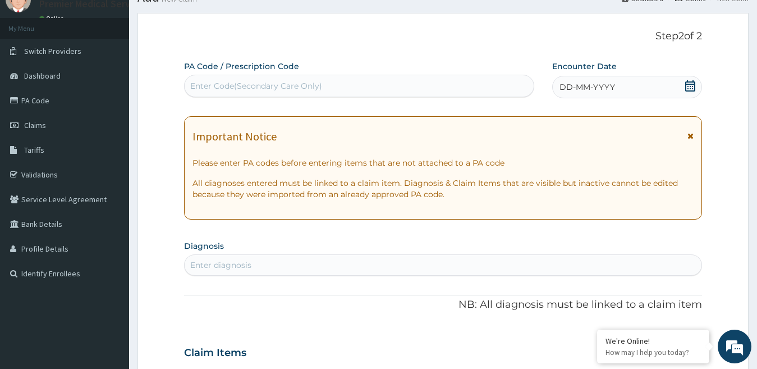
click at [254, 82] on div "Enter Code(Secondary Care Only)" at bounding box center [256, 85] width 132 height 11
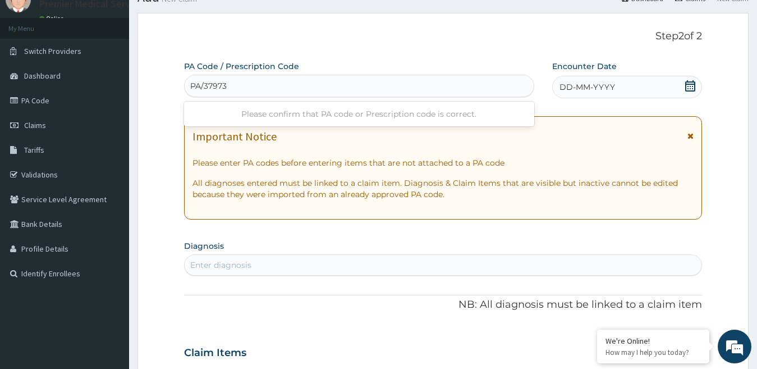
type input "PA/37973A"
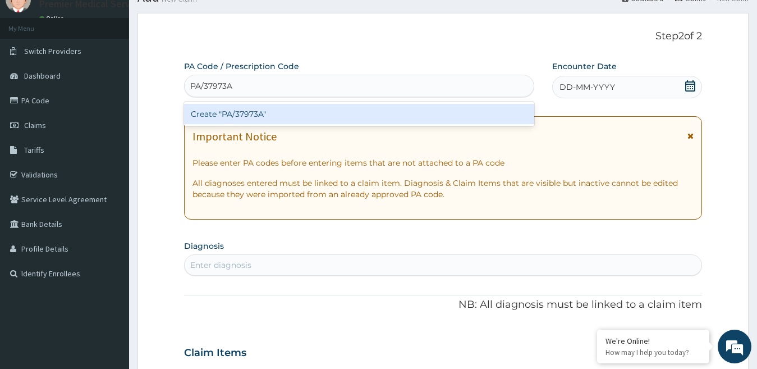
click at [253, 118] on div "Create "PA/37973A"" at bounding box center [359, 114] width 350 height 20
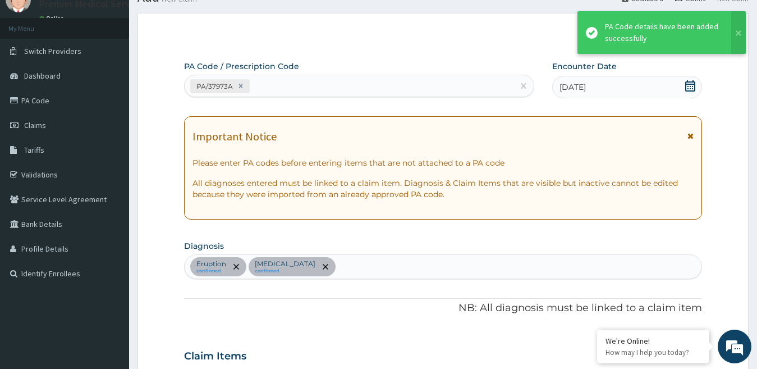
scroll to position [282, 0]
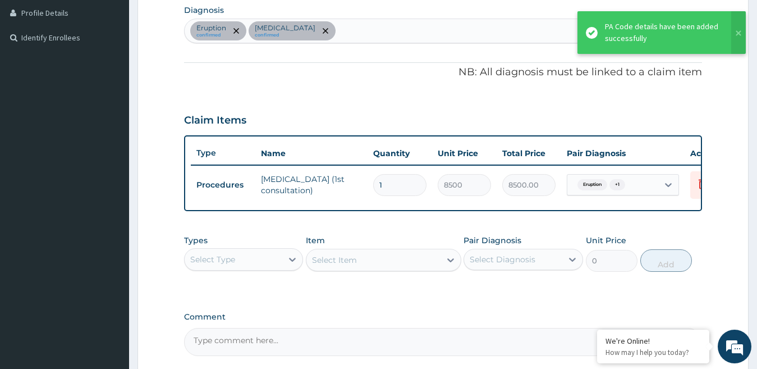
type input "0"
type input "0.00"
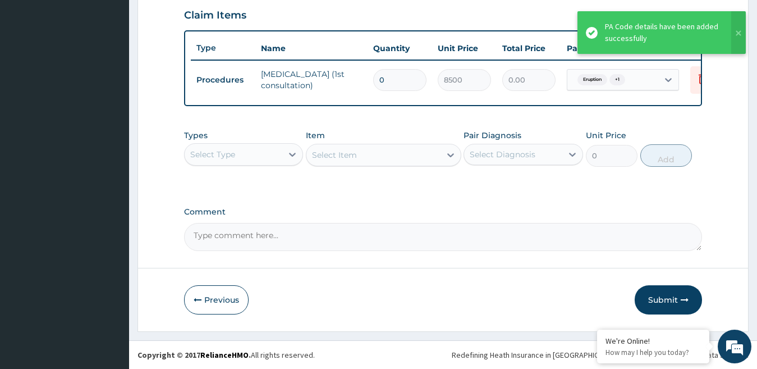
scroll to position [394, 0]
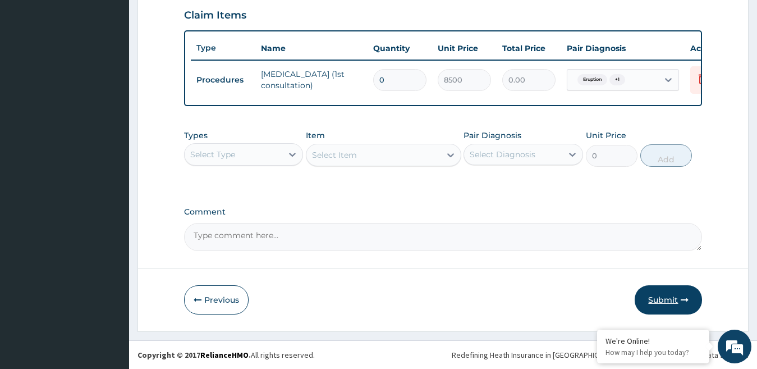
type input "0"
click at [670, 299] on button "Submit" at bounding box center [667, 299] width 67 height 29
click at [400, 73] on input "0" at bounding box center [399, 80] width 53 height 22
type input "1"
type input "8500.00"
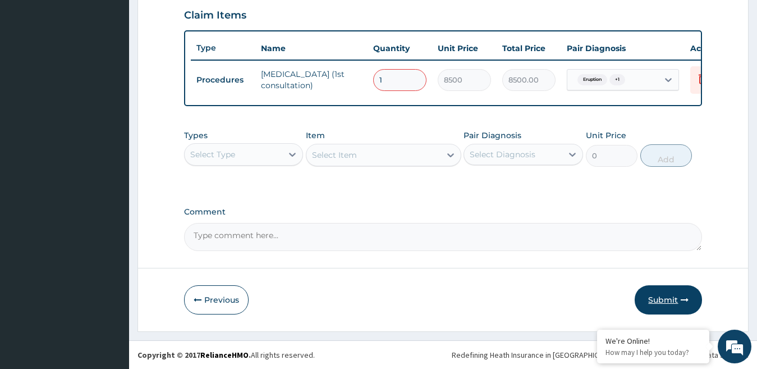
type input "1"
click at [662, 295] on button "Submit" at bounding box center [667, 299] width 67 height 29
